Goal: Task Accomplishment & Management: Manage account settings

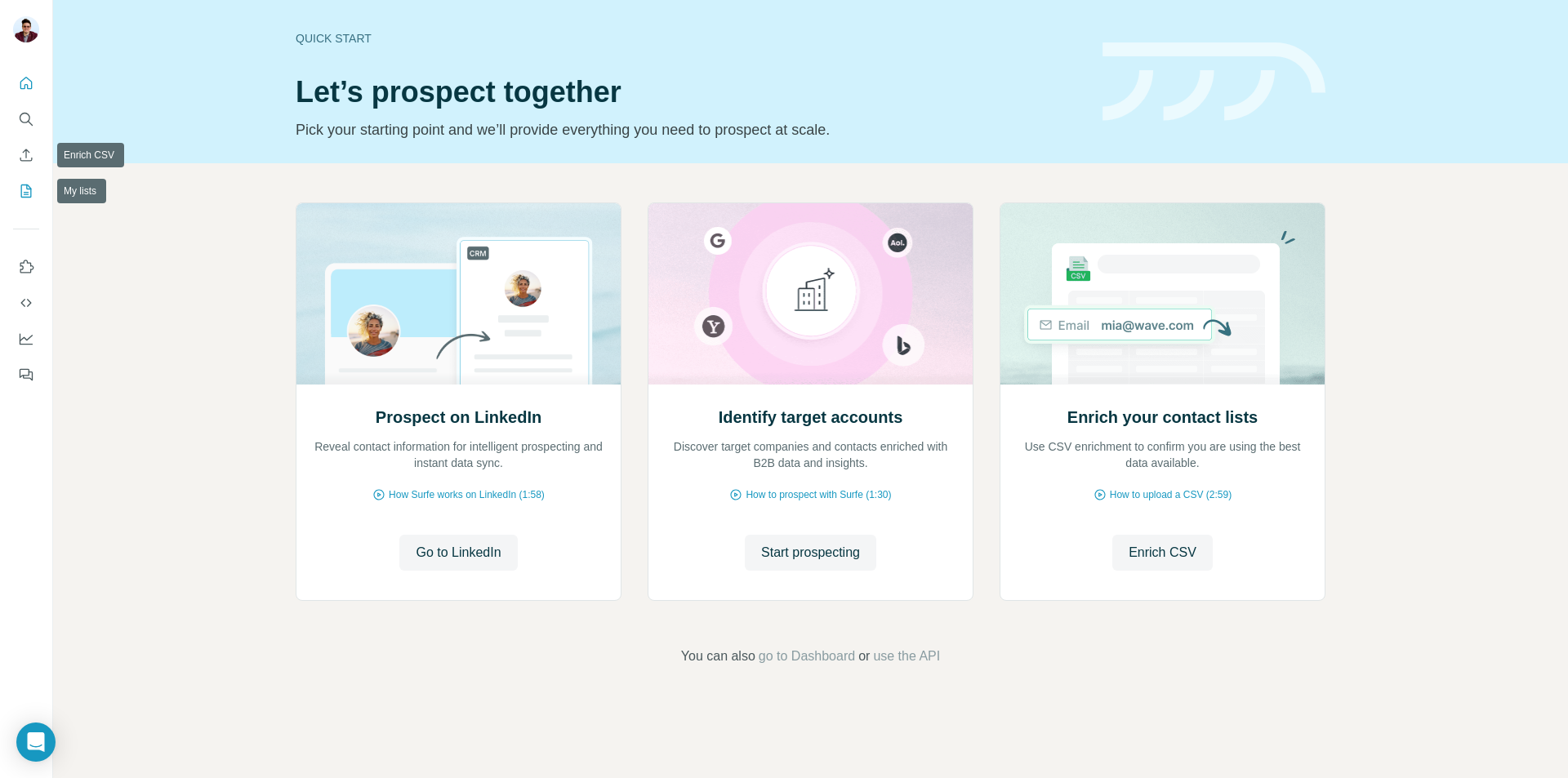
click at [23, 189] on icon "My lists" at bounding box center [26, 191] width 17 height 17
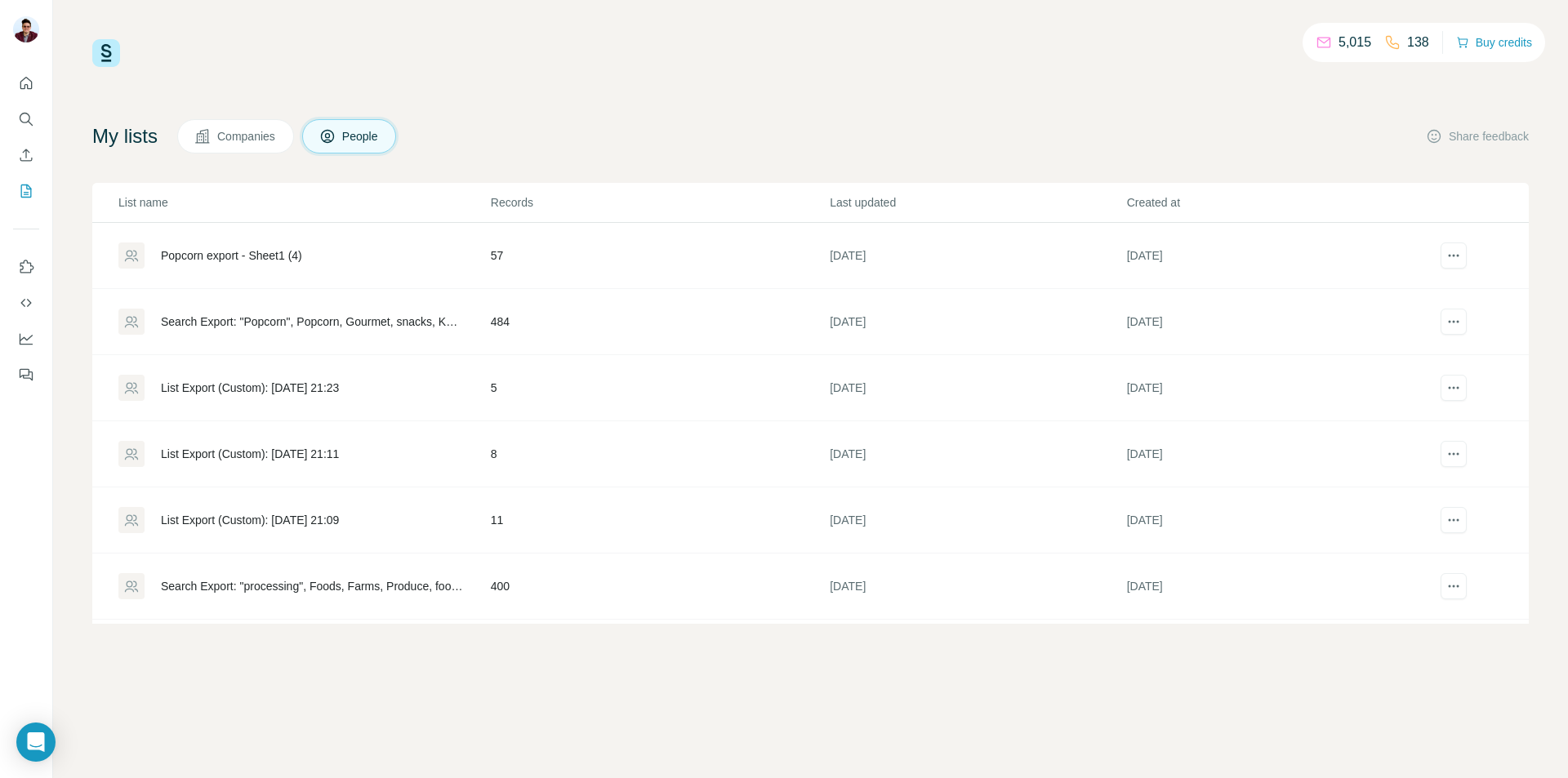
click at [706, 258] on td "57" at bounding box center [659, 256] width 339 height 66
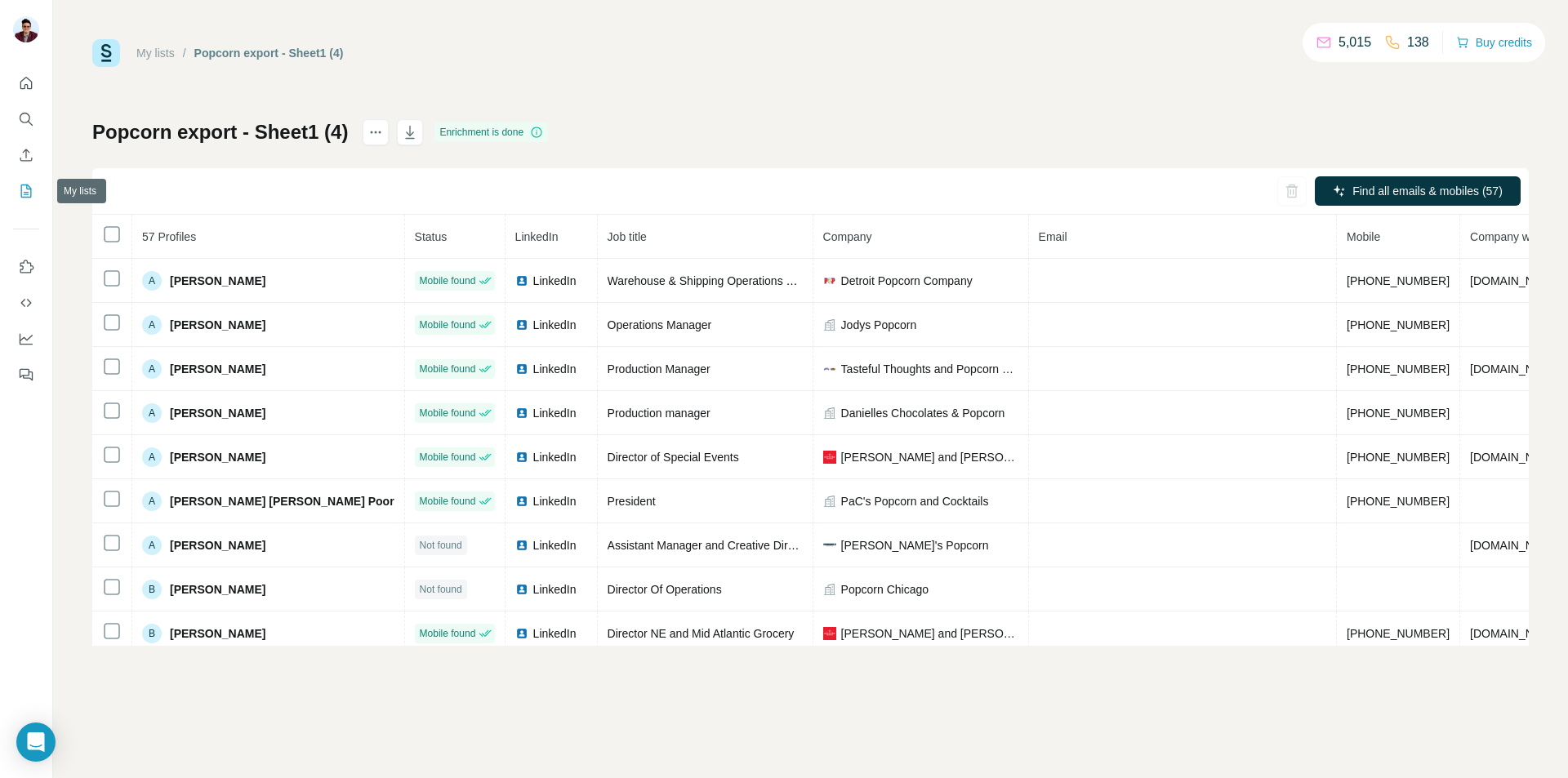
click at [34, 194] on button "My lists" at bounding box center [26, 191] width 26 height 30
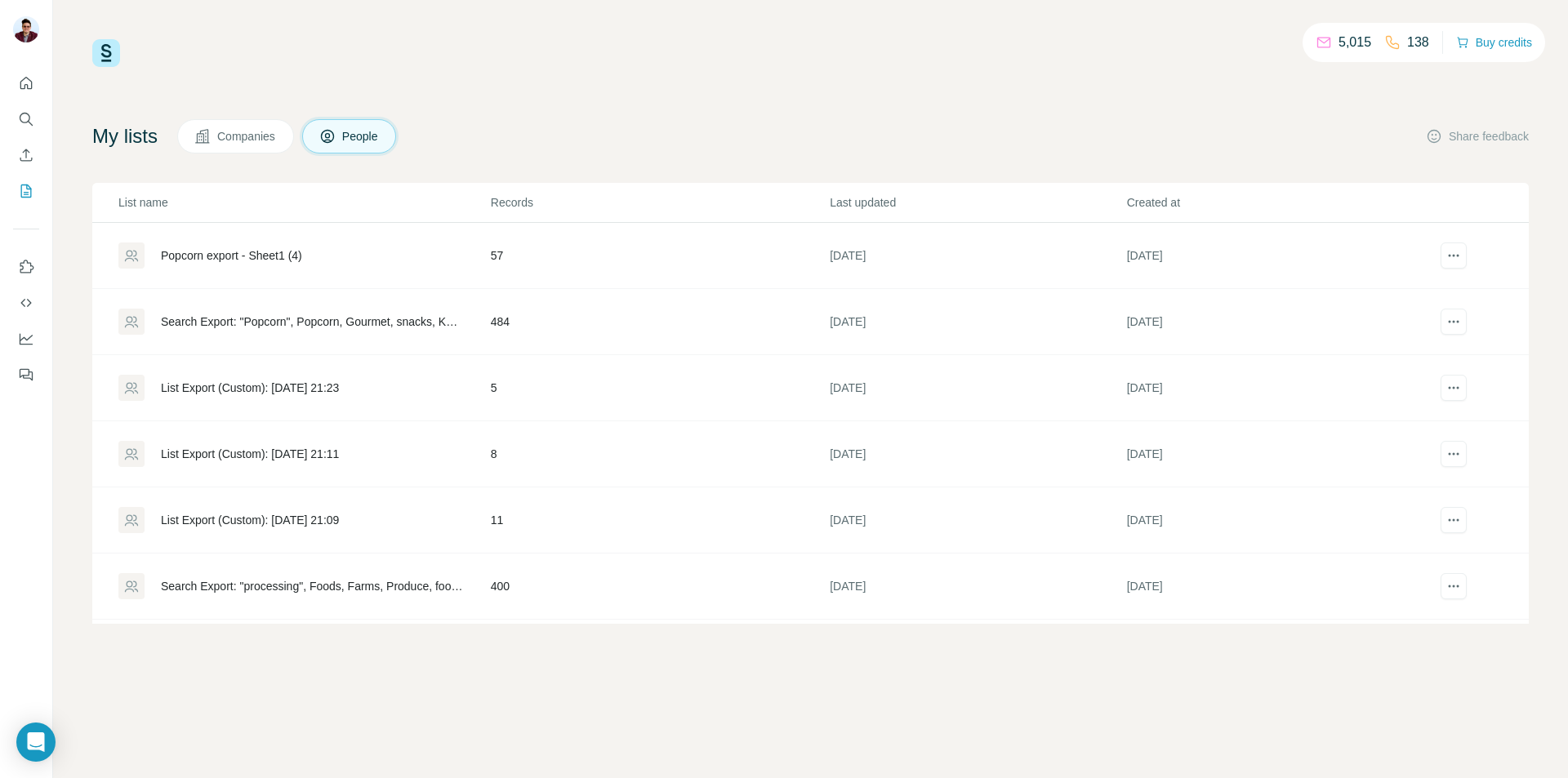
click at [405, 304] on td "Search Export: "Popcorn", Popcorn, Gourmet, snacks, Kernel, Self-employed, 1-10…" at bounding box center [291, 322] width 398 height 66
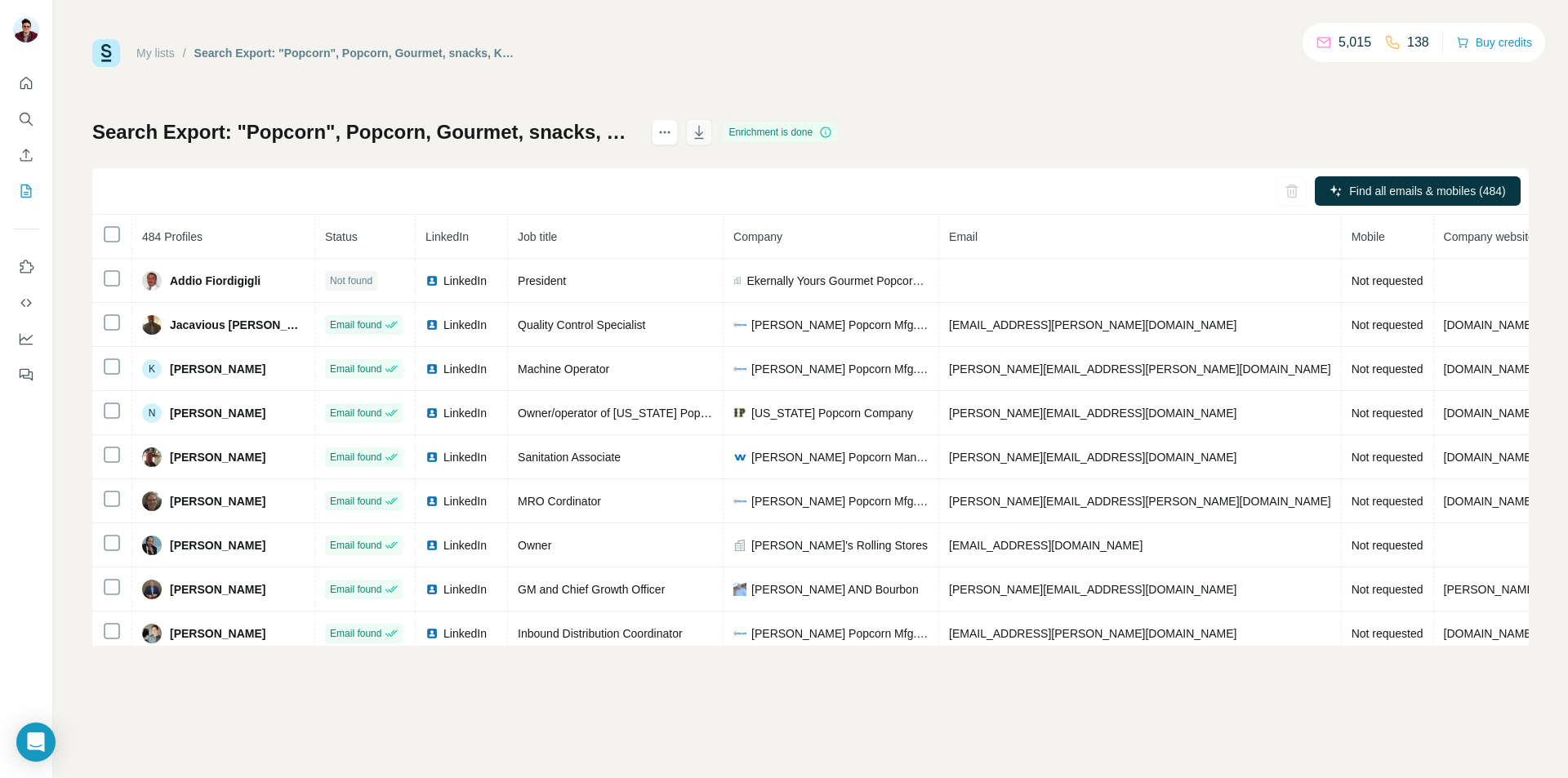
click at [707, 131] on icon "button" at bounding box center [699, 132] width 17 height 17
